Goal: Task Accomplishment & Management: Use online tool/utility

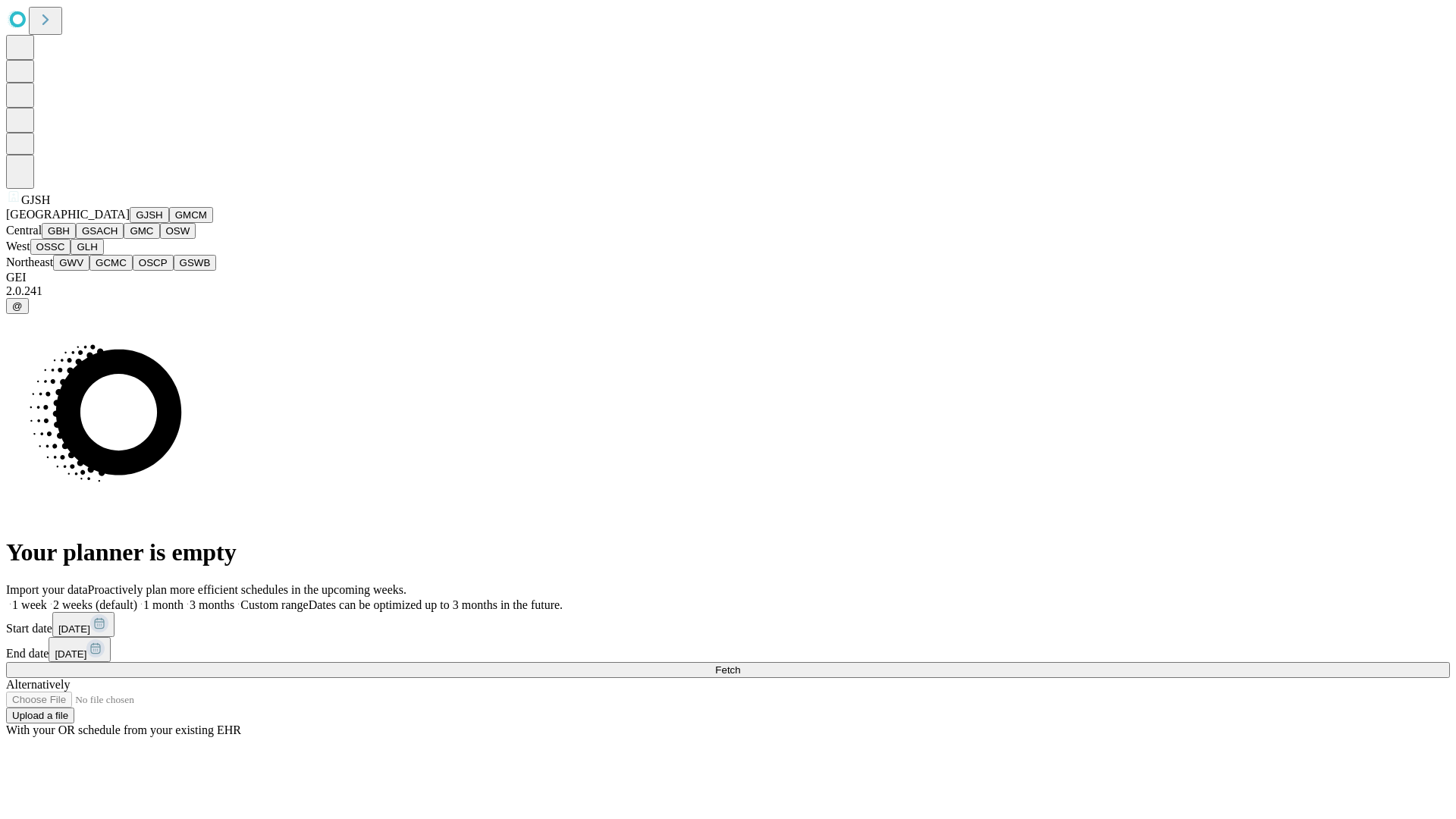
click at [129, 223] on button "GJSH" at bounding box center [149, 215] width 39 height 16
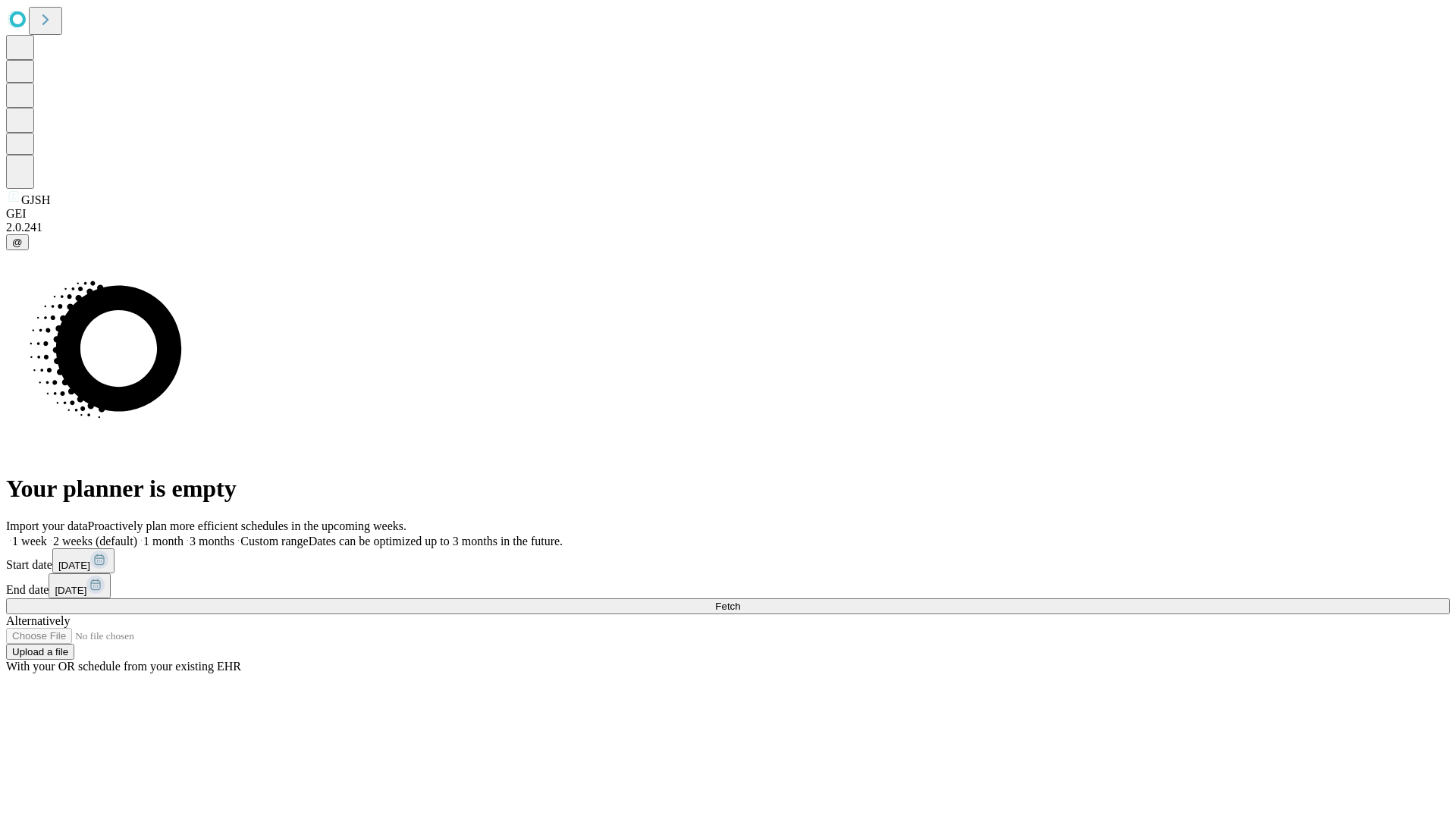
click at [183, 535] on label "1 month" at bounding box center [160, 540] width 46 height 13
click at [740, 601] on span "Fetch" at bounding box center [728, 607] width 25 height 12
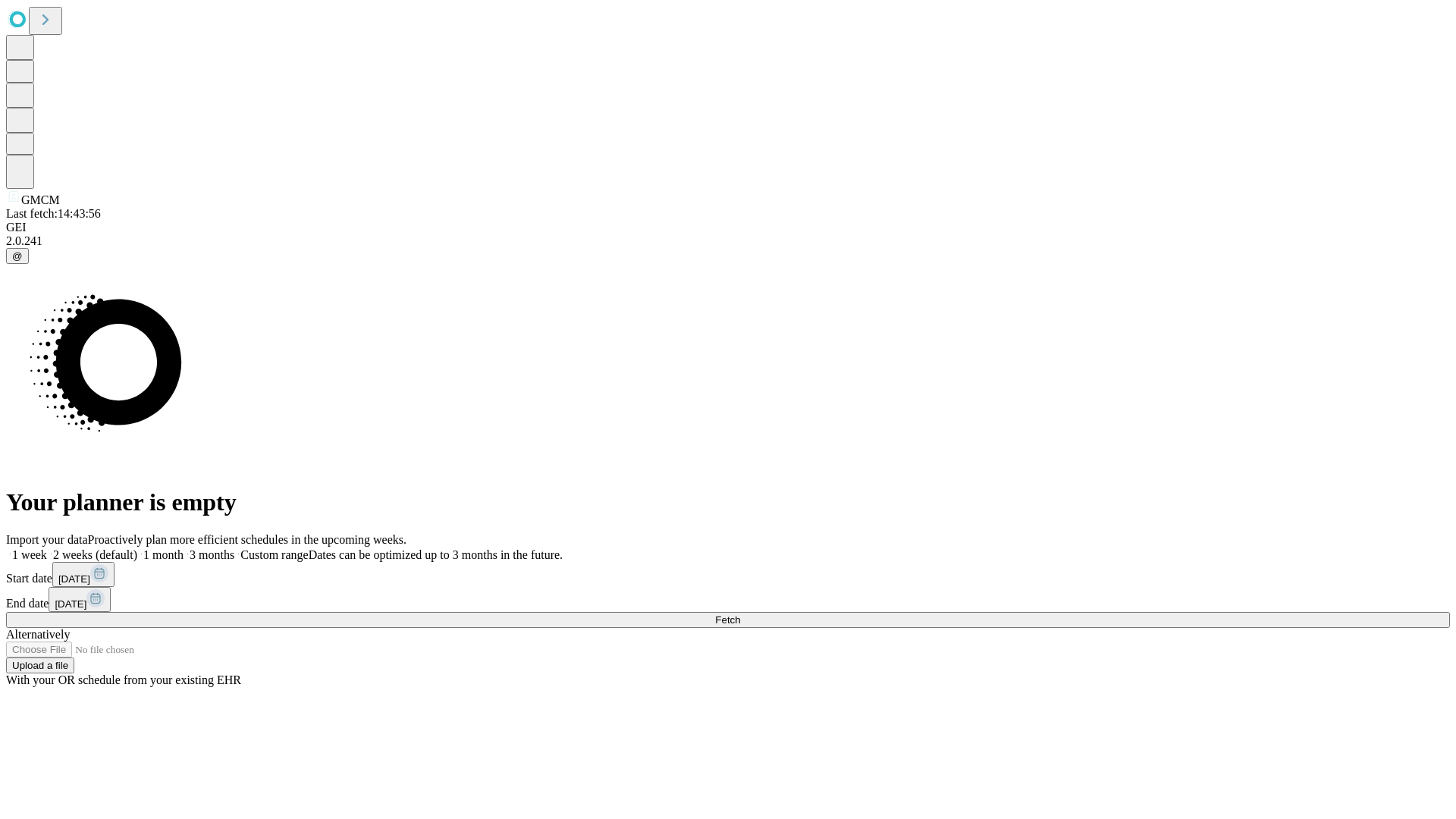
click at [183, 548] on label "1 month" at bounding box center [160, 554] width 46 height 13
click at [740, 615] on span "Fetch" at bounding box center [728, 621] width 25 height 12
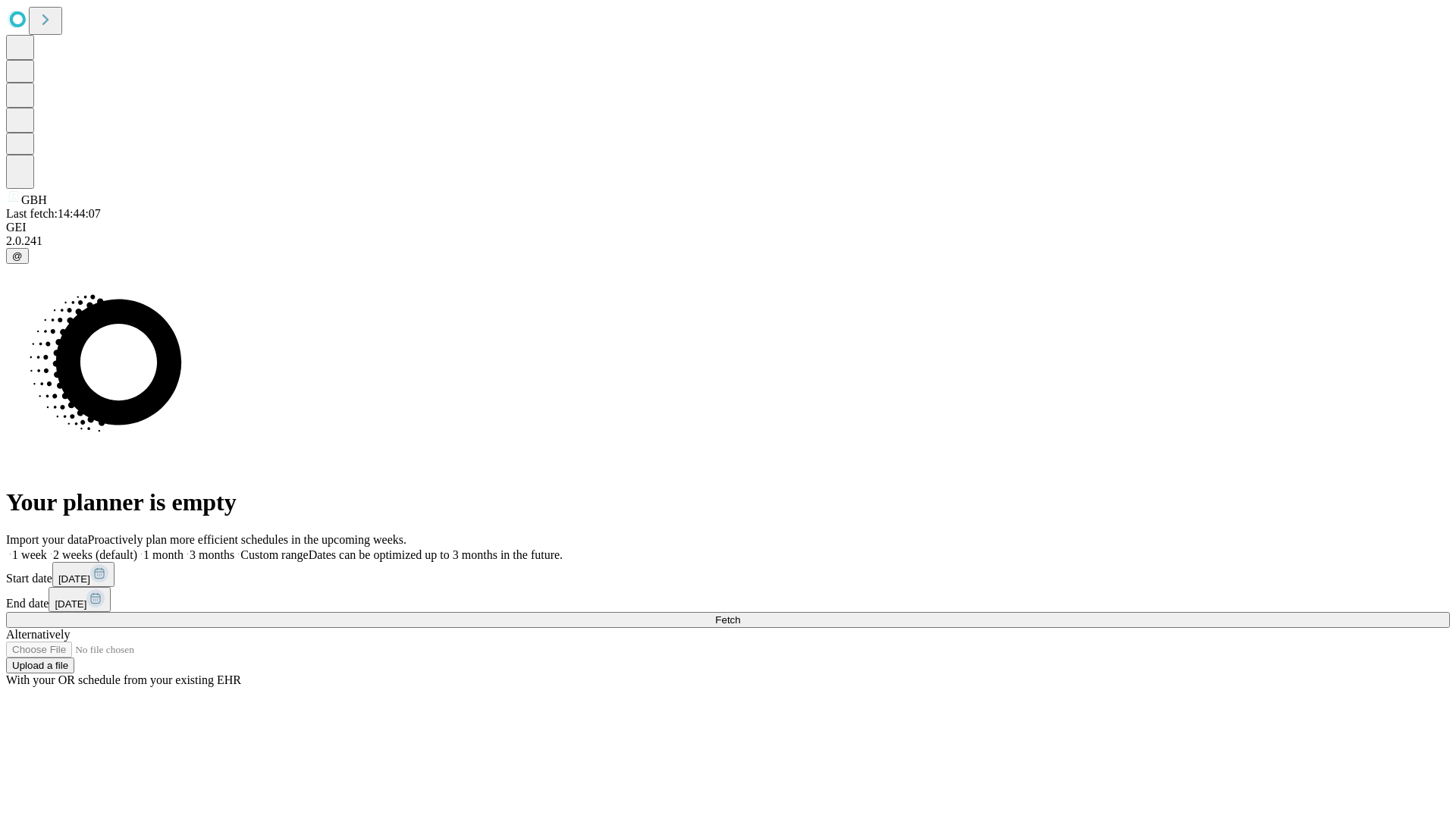
click at [183, 548] on label "1 month" at bounding box center [160, 554] width 46 height 13
click at [740, 615] on span "Fetch" at bounding box center [728, 621] width 25 height 12
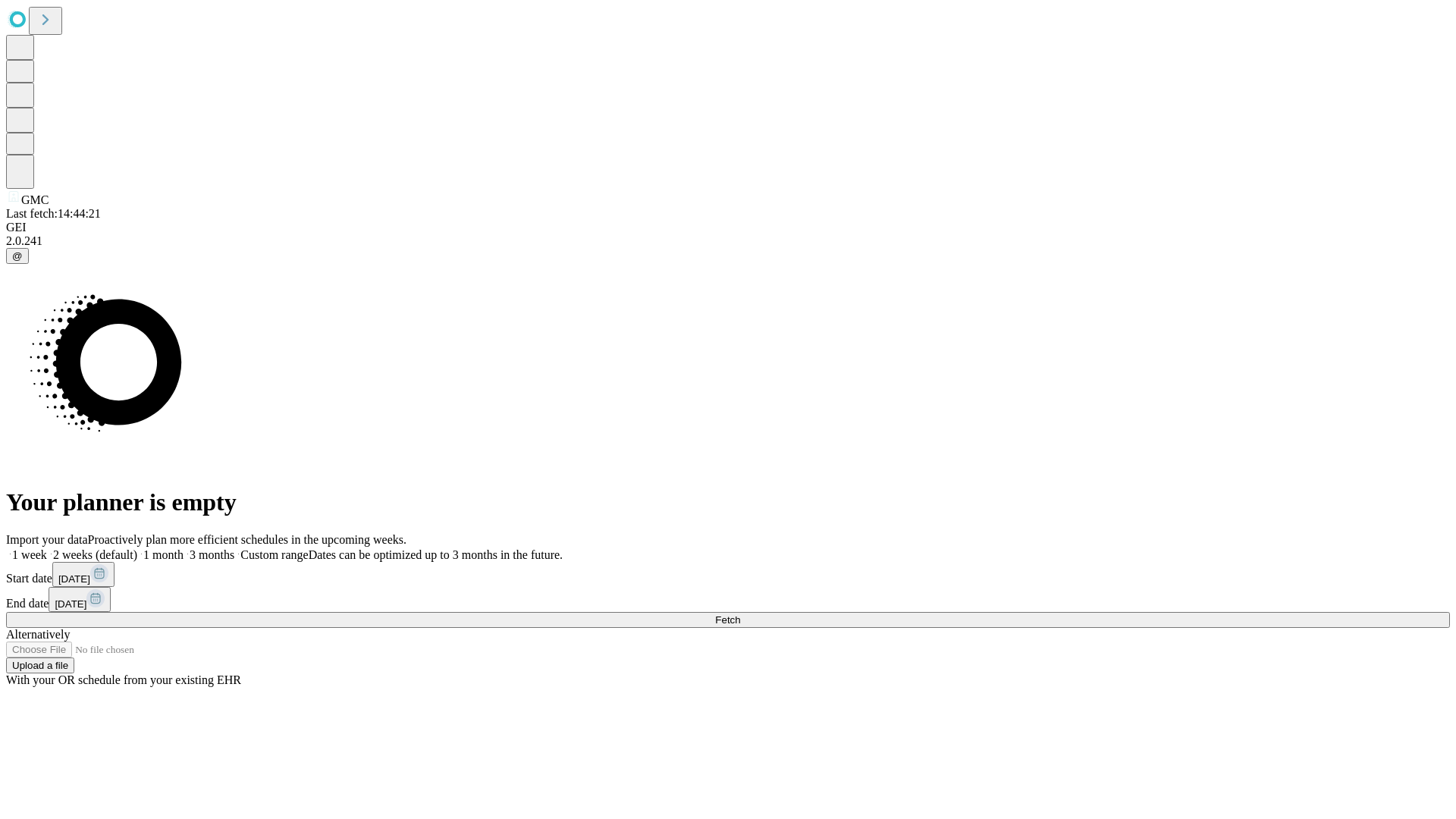
click at [183, 548] on label "1 month" at bounding box center [160, 554] width 46 height 13
click at [740, 615] on span "Fetch" at bounding box center [728, 621] width 25 height 12
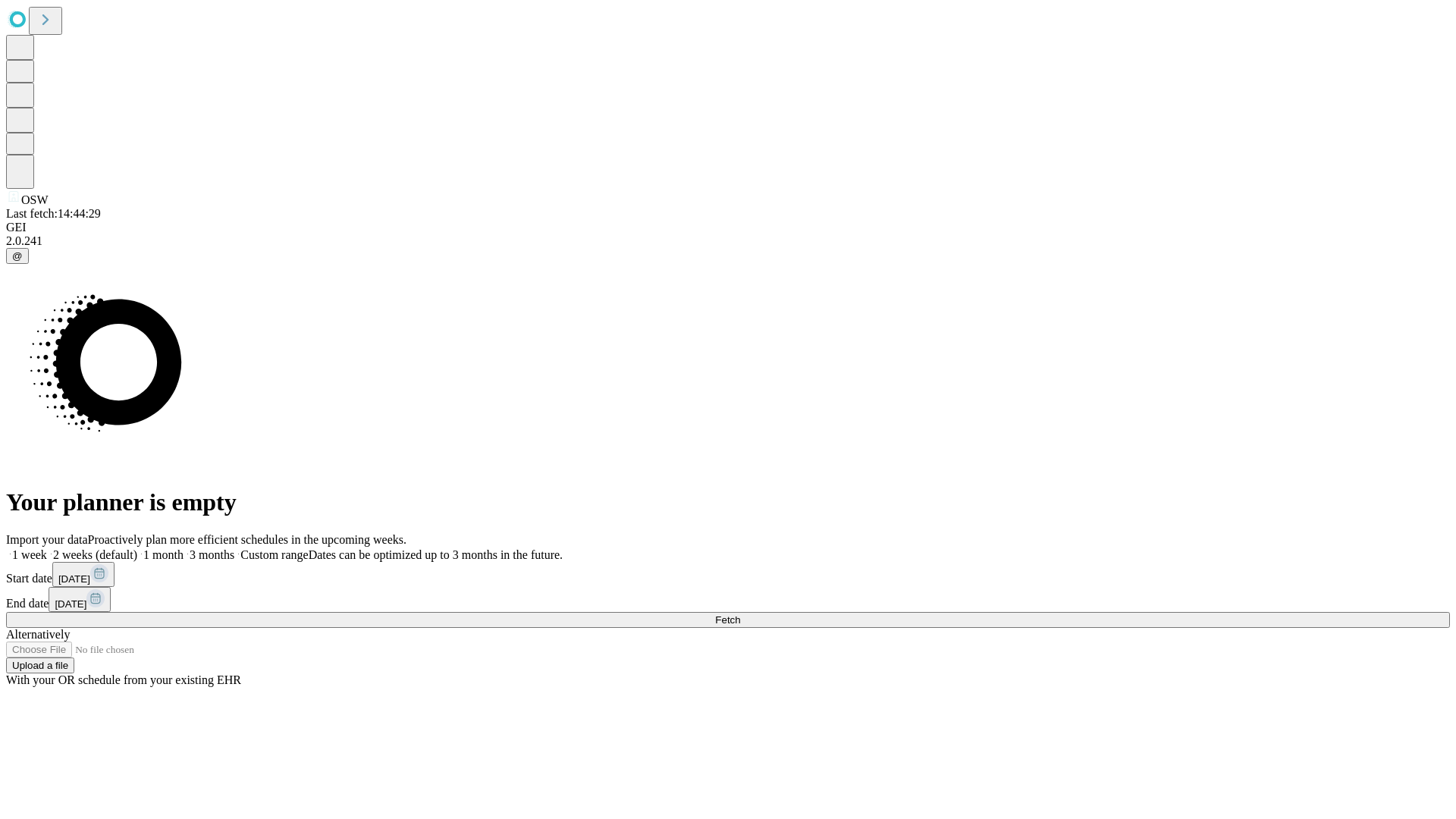
click at [183, 548] on label "1 month" at bounding box center [160, 554] width 46 height 13
click at [740, 615] on span "Fetch" at bounding box center [728, 621] width 25 height 12
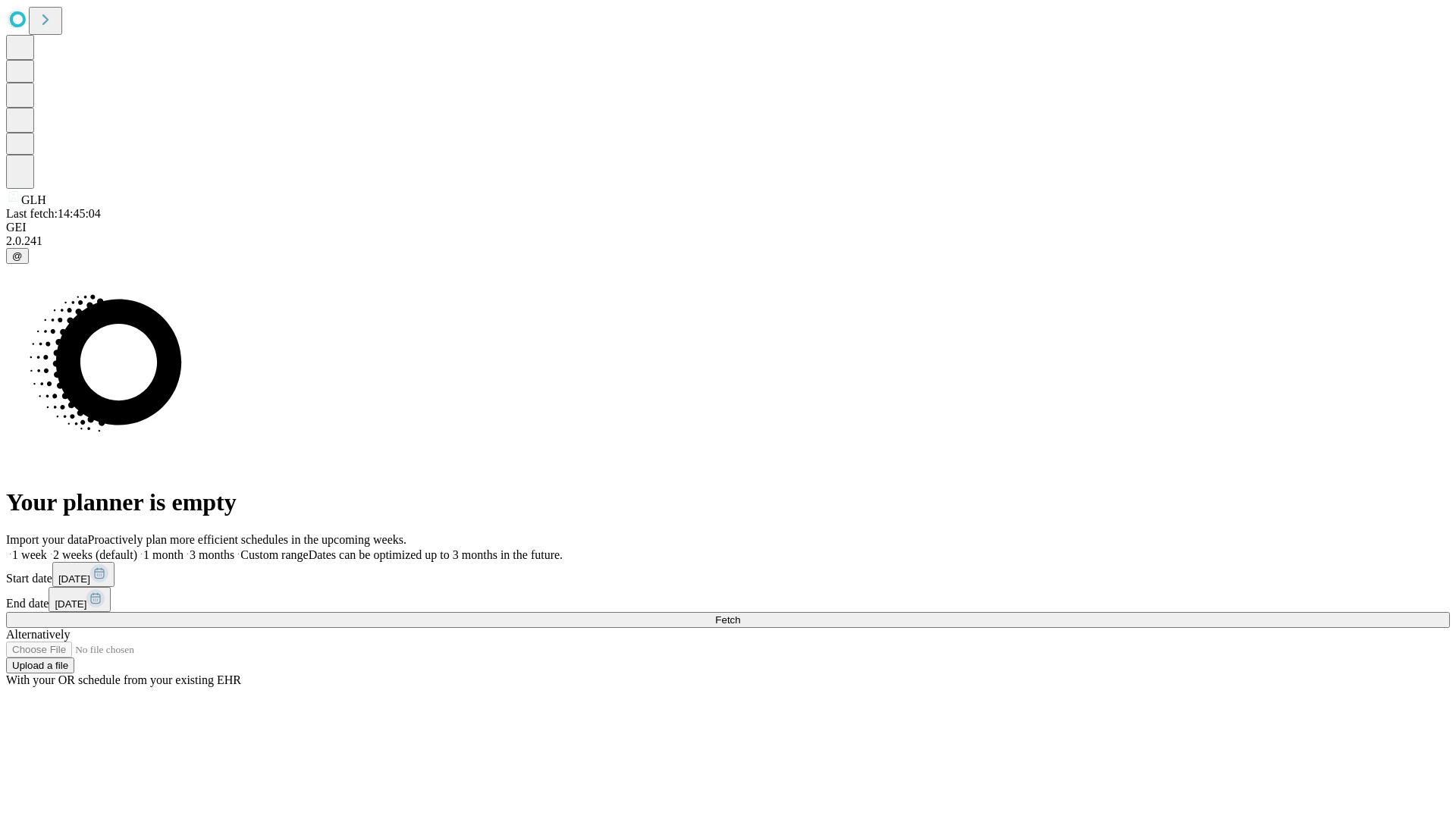
click at [183, 548] on label "1 month" at bounding box center [160, 554] width 46 height 13
click at [740, 615] on span "Fetch" at bounding box center [728, 621] width 25 height 12
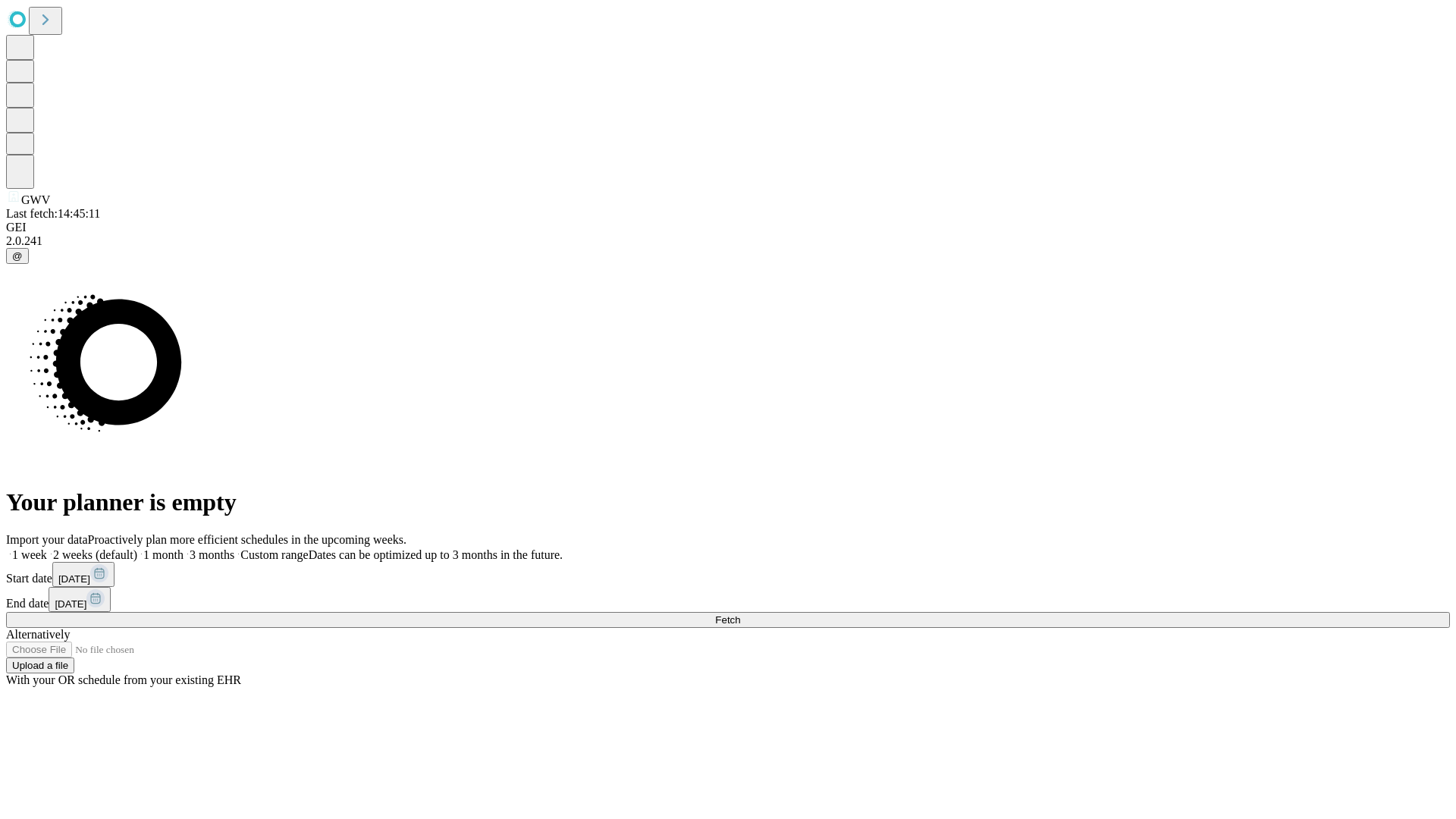
click at [183, 548] on label "1 month" at bounding box center [160, 554] width 46 height 13
click at [740, 615] on span "Fetch" at bounding box center [728, 621] width 25 height 12
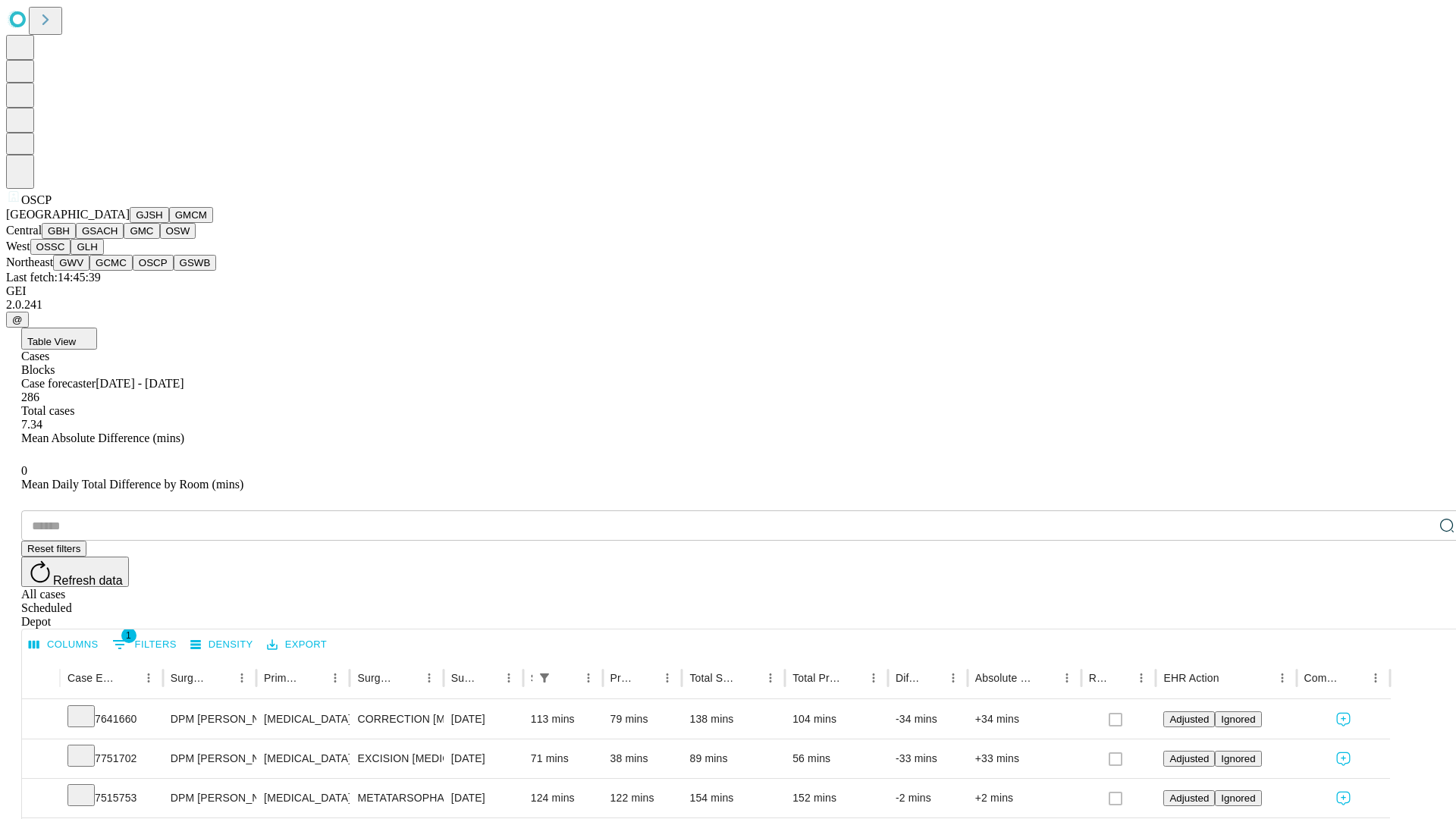
click at [174, 271] on button "GSWB" at bounding box center [195, 263] width 43 height 16
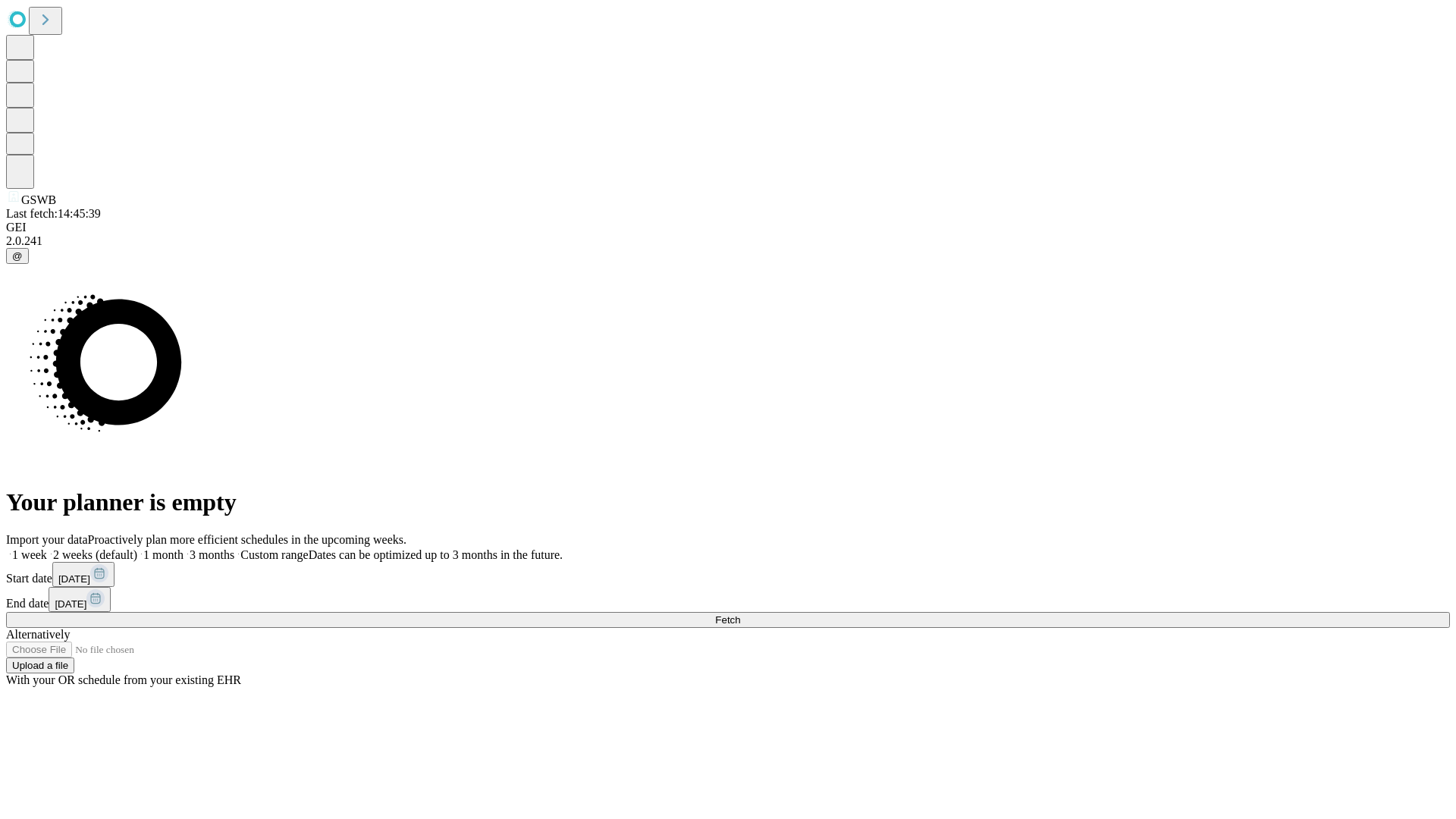
click at [183, 548] on label "1 month" at bounding box center [160, 554] width 46 height 13
click at [740, 615] on span "Fetch" at bounding box center [728, 621] width 25 height 12
